Goal: Task Accomplishment & Management: Use online tool/utility

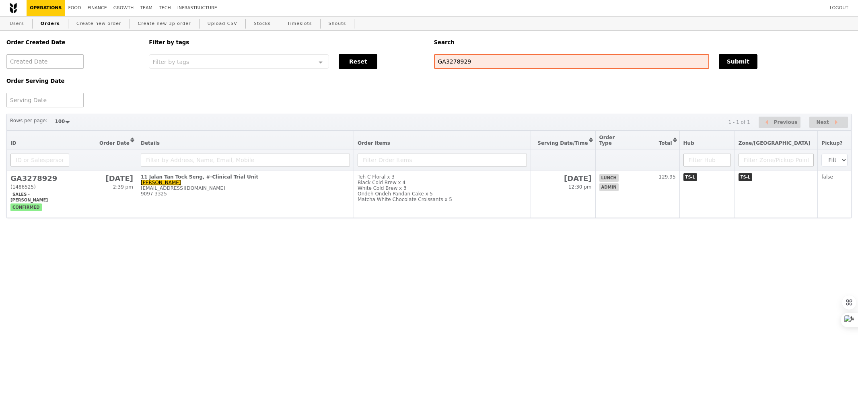
select select "100"
click at [216, 99] on div "Order Created Date Order Serving Date Filter by tags Filter by tags Meal_Plan W…" at bounding box center [429, 69] width 855 height 77
click at [444, 64] on input "GA3278929" at bounding box center [571, 61] width 275 height 14
type input "F"
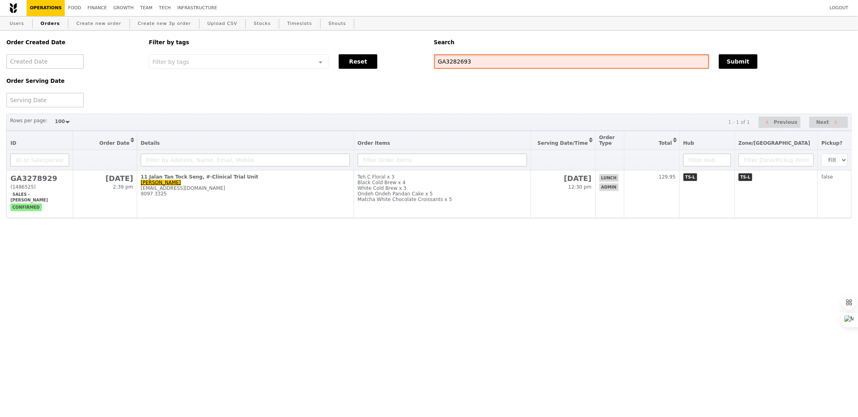
type input "GA3282693"
click at [520, 61] on input "GA3282693" at bounding box center [571, 61] width 275 height 14
click at [361, 58] on button "Reset" at bounding box center [358, 61] width 39 height 14
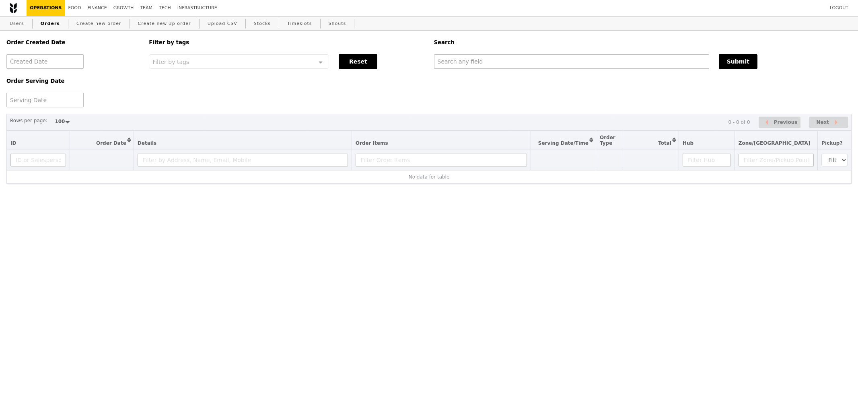
select select "100"
